Goal: Complete application form: Complete application form

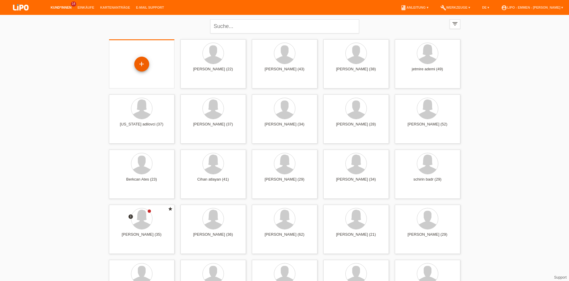
click at [146, 61] on div "+" at bounding box center [142, 64] width 14 height 10
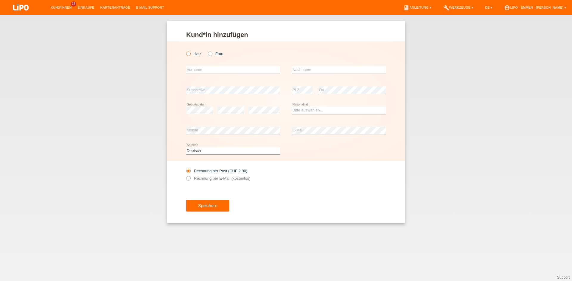
click at [185, 51] on icon at bounding box center [185, 51] width 0 height 0
click at [188, 55] on input "Herr" at bounding box center [188, 53] width 4 height 4
radio input "true"
click at [200, 73] on input "text" at bounding box center [233, 69] width 94 height 7
type input "Bertan"
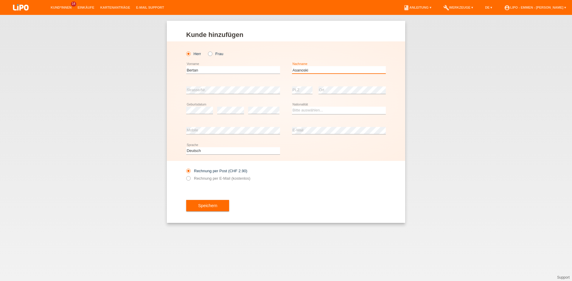
type input "Asanoski"
click at [316, 111] on select "Bitte auswählen... Schweiz Deutschland Liechtenstein Österreich ------------ Af…" at bounding box center [339, 110] width 94 height 7
select select "CH"
click at [0, 0] on option "Schweiz" at bounding box center [0, 0] width 0 height 0
click at [300, 126] on div "error E-Mail" at bounding box center [339, 131] width 94 height 20
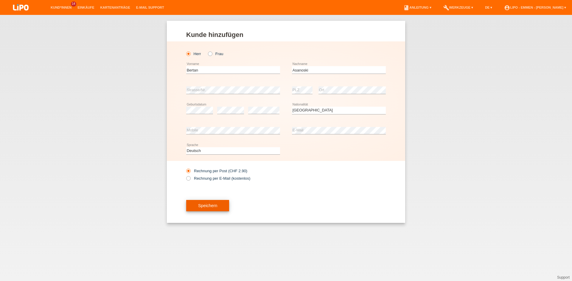
click at [237, 178] on label "Rechnung per E-Mail (kostenlos)" at bounding box center [218, 178] width 64 height 4
click at [190, 178] on input "Rechnung per E-Mail (kostenlos)" at bounding box center [188, 179] width 4 height 7
radio input "true"
click at [213, 209] on button "Speichern" at bounding box center [207, 205] width 43 height 11
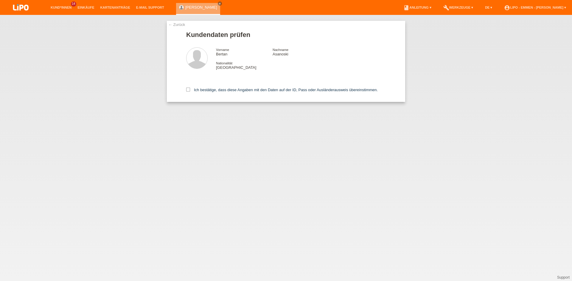
click at [66, 7] on link "Kund*innen" at bounding box center [61, 8] width 27 height 4
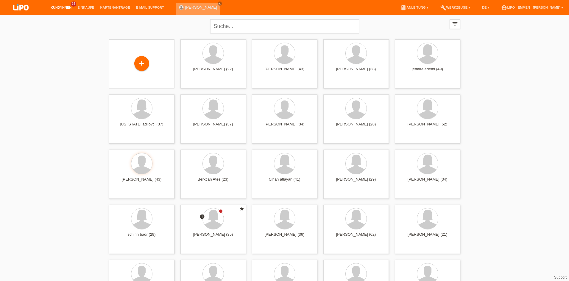
click at [193, 8] on link "[PERSON_NAME]" at bounding box center [201, 7] width 32 height 4
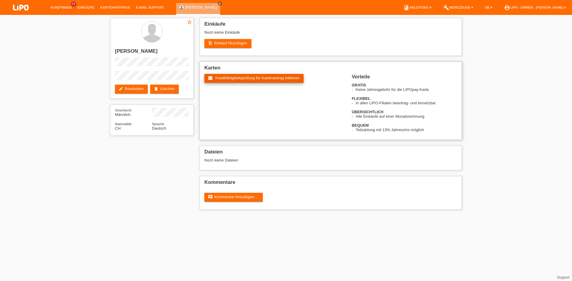
click at [227, 79] on span "Kreditfähigkeitsprüfung für Kartenantrag initiieren" at bounding box center [257, 78] width 84 height 4
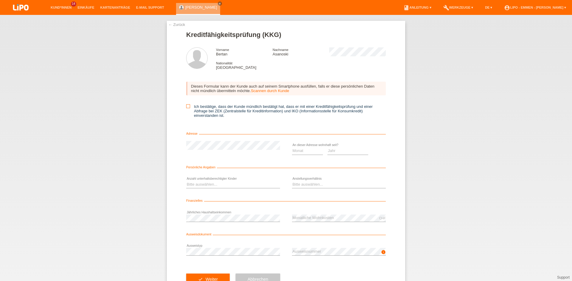
click at [188, 107] on icon at bounding box center [188, 106] width 4 height 4
click at [188, 107] on input "Ich bestätige, dass der Kunde mündlich bestätigt hat, dass er mit einer Kreditf…" at bounding box center [188, 106] width 4 height 4
checkbox input "true"
click at [328, 152] on select "Jahr 2025 2024 2023 2022 2021 2020 2019 2018 2017 2016 2015 2014 2013 2012 2011…" at bounding box center [347, 150] width 41 height 7
select select "2021"
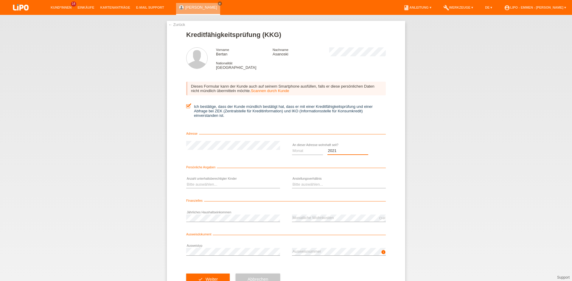
click at [0, 0] on option "2021" at bounding box center [0, 0] width 0 height 0
click at [313, 151] on select "Monat 01 02 03 04 05 06 07 08 09 10" at bounding box center [307, 150] width 31 height 7
click at [338, 153] on select "Jahr 2025 2024 2023 2022 2021 2020 2019 2018 2017 2016 2015 2014 2013 2012 2011…" at bounding box center [347, 150] width 41 height 7
click at [303, 152] on select "Monat 01 02 03 04 05 06 07 08 09 10" at bounding box center [307, 150] width 31 height 7
click at [337, 150] on select "Jahr 2025 2024 2023 2022 2021 2020 2019 2018 2017 2016 2015 2014 2013 2012 2011…" at bounding box center [347, 150] width 41 height 7
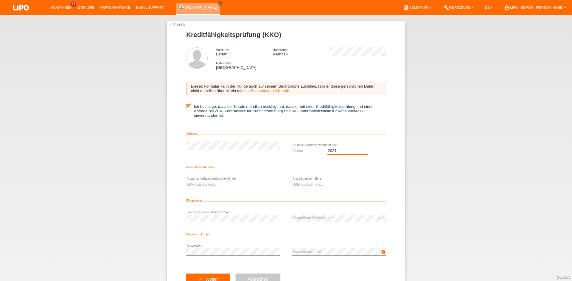
click at [336, 151] on select "Jahr 2025 2024 2023 2022 2021 2020 2019 2018 2017 2016 2015 2014 2013 2012 2011…" at bounding box center [347, 150] width 41 height 7
click at [303, 151] on select "Monat 01 02 03 04 05 06 07 08 09 10" at bounding box center [307, 150] width 31 height 7
click at [0, 0] on option "01" at bounding box center [0, 0] width 0 height 0
click at [296, 150] on select "Monat 01 02 03 04 05 06 07 08 09 10" at bounding box center [307, 150] width 31 height 7
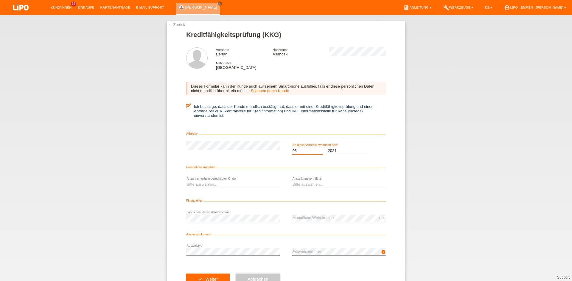
click at [0, 0] on option "03" at bounding box center [0, 0] width 0 height 0
click at [300, 150] on select "Monat 01 02 03 04 05 06 07 08 09 10" at bounding box center [307, 150] width 31 height 7
select select "02"
click at [0, 0] on option "02" at bounding box center [0, 0] width 0 height 0
click at [246, 183] on select "Bitte auswählen... 0 1 2 3 4 5 6 7 8 9" at bounding box center [233, 184] width 94 height 7
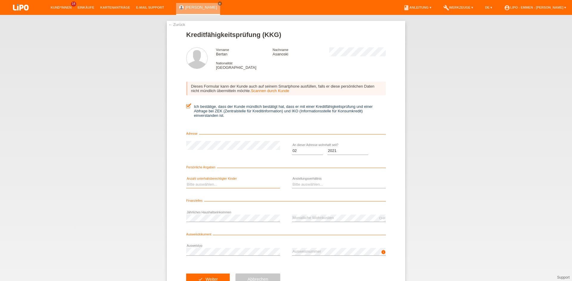
select select "4"
click at [0, 0] on option "4" at bounding box center [0, 0] width 0 height 0
click at [324, 183] on select "Bitte auswählen... Unbefristet Befristet Lehrling/Student Pensioniert Nicht arb…" at bounding box center [339, 184] width 94 height 7
select select "UNLIMITED"
click at [0, 0] on option "Unbefristet" at bounding box center [0, 0] width 0 height 0
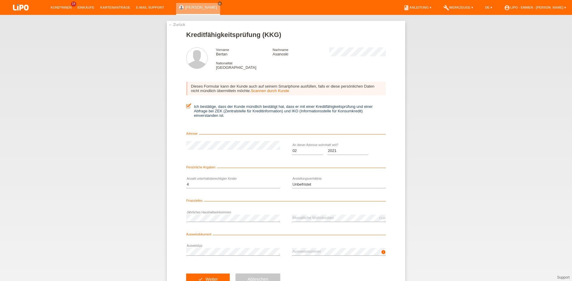
click at [222, 258] on div "error Ausweistyp" at bounding box center [233, 251] width 94 height 20
click at [221, 255] on div "error Ausweistyp" at bounding box center [233, 251] width 94 height 20
click at [218, 276] on button "check Weiter" at bounding box center [207, 278] width 43 height 11
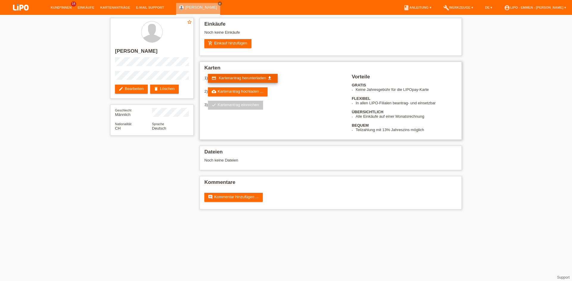
click at [273, 79] on link "credit_card Kartenantrag herunterladen get_app" at bounding box center [243, 78] width 70 height 9
drag, startPoint x: 215, startPoint y: 241, endPoint x: 228, endPoint y: 210, distance: 33.3
click at [215, 215] on html "Kund*innen 14 Einkäufe Kartenanträge E-Mail Support close" at bounding box center [286, 107] width 572 height 215
click at [82, 215] on html "Kund*innen 14 Einkäufe Kartenanträge E-Mail Support close" at bounding box center [286, 107] width 572 height 215
click at [224, 47] on link "add_shopping_cart Einkauf hinzufügen" at bounding box center [227, 43] width 47 height 9
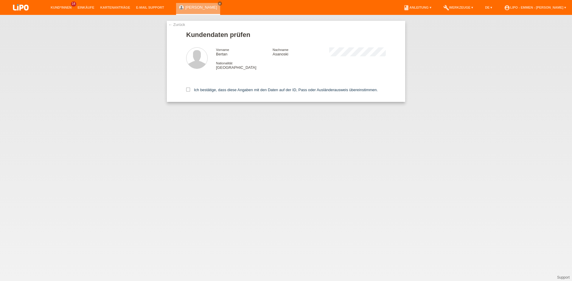
drag, startPoint x: 187, startPoint y: 89, endPoint x: 232, endPoint y: 157, distance: 81.3
click at [188, 89] on icon at bounding box center [188, 90] width 4 height 4
click at [188, 89] on input "Ich bestätige, dass diese Angaben mit den Daten auf der ID, Pass oder Ausländer…" at bounding box center [188, 90] width 4 height 4
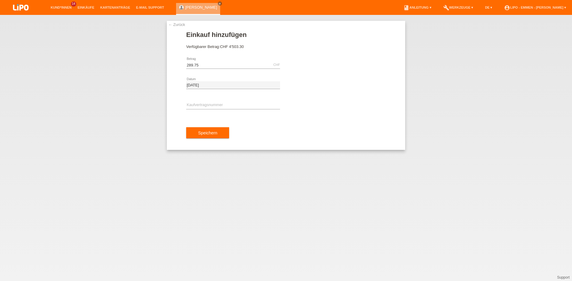
type input "289.75"
click at [243, 105] on input "text" at bounding box center [233, 105] width 94 height 7
type input "XF0K1J"
click at [220, 132] on button "Speichern" at bounding box center [207, 132] width 43 height 11
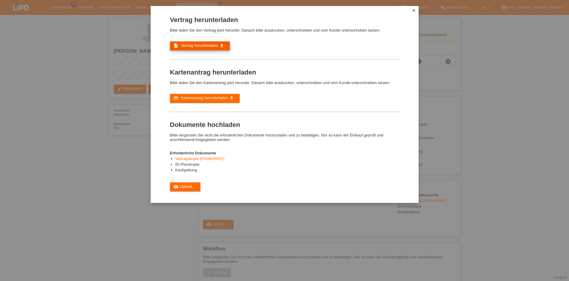
click at [216, 47] on span "Vertrag herunterladen" at bounding box center [200, 45] width 38 height 4
click at [309, 90] on div "Vertrag herunterladen Bitte laden Sie den Vertrag jetzt herunter. Danach bitte …" at bounding box center [284, 103] width 229 height 175
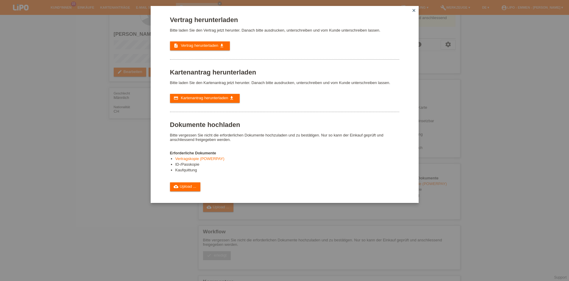
click at [415, 9] on icon "close" at bounding box center [413, 10] width 5 height 5
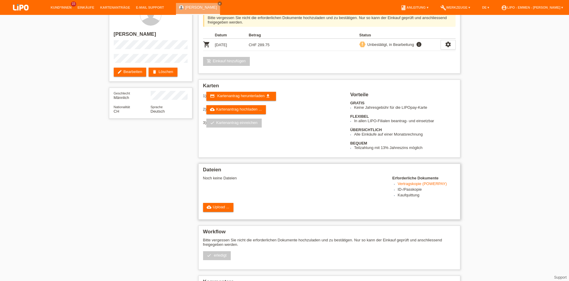
scroll to position [34, 0]
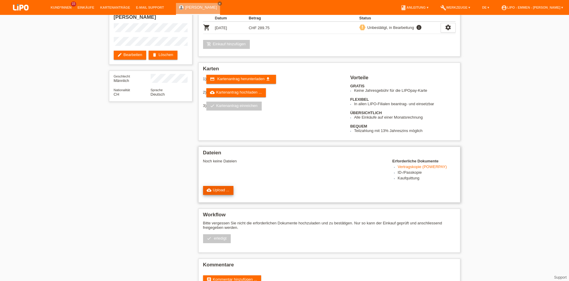
click at [227, 192] on link "cloud_upload Upload ..." at bounding box center [218, 190] width 31 height 9
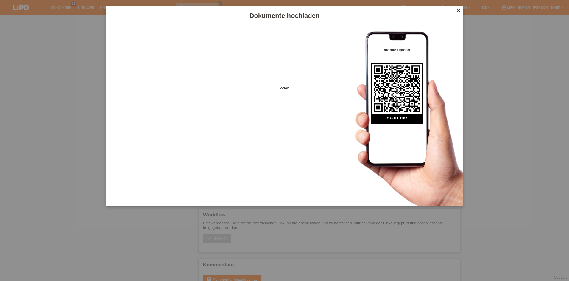
click at [460, 10] on icon "close" at bounding box center [458, 10] width 5 height 5
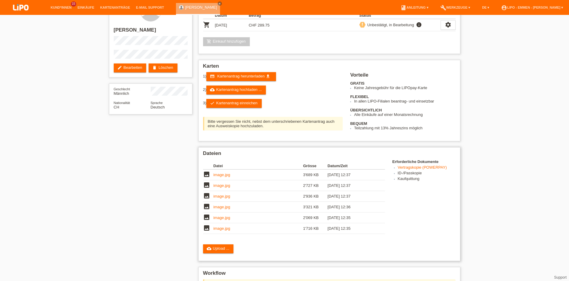
scroll to position [21, 0]
click at [235, 106] on link "check Kartenantrag einreichen" at bounding box center [233, 103] width 55 height 9
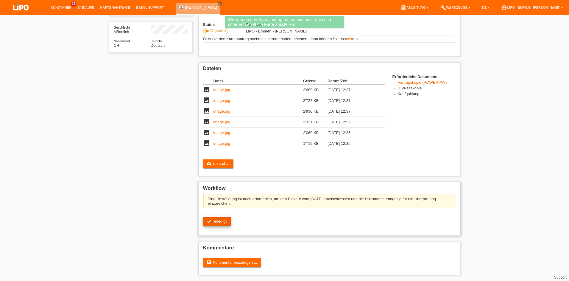
scroll to position [83, 0]
click at [225, 222] on span "erledigt" at bounding box center [220, 221] width 13 height 4
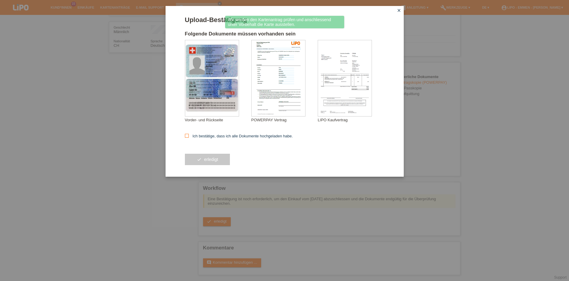
click at [223, 136] on label "Ich bestätige, dass ich alle Dokumente hochgeladen habe." at bounding box center [239, 136] width 108 height 4
click at [189, 136] on input "Ich bestätige, dass ich alle Dokumente hochgeladen habe." at bounding box center [187, 136] width 4 height 4
checkbox input "true"
click at [220, 158] on button "check erledigt" at bounding box center [207, 159] width 45 height 11
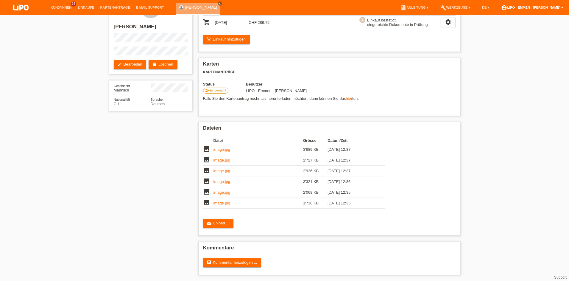
click at [540, 7] on link "account_circle LIPO - Emmen - Gjoko Pernokaj ▾" at bounding box center [532, 8] width 68 height 4
click at [497, 30] on link "Logout" at bounding box center [496, 31] width 12 height 4
